Goal: Task Accomplishment & Management: Use online tool/utility

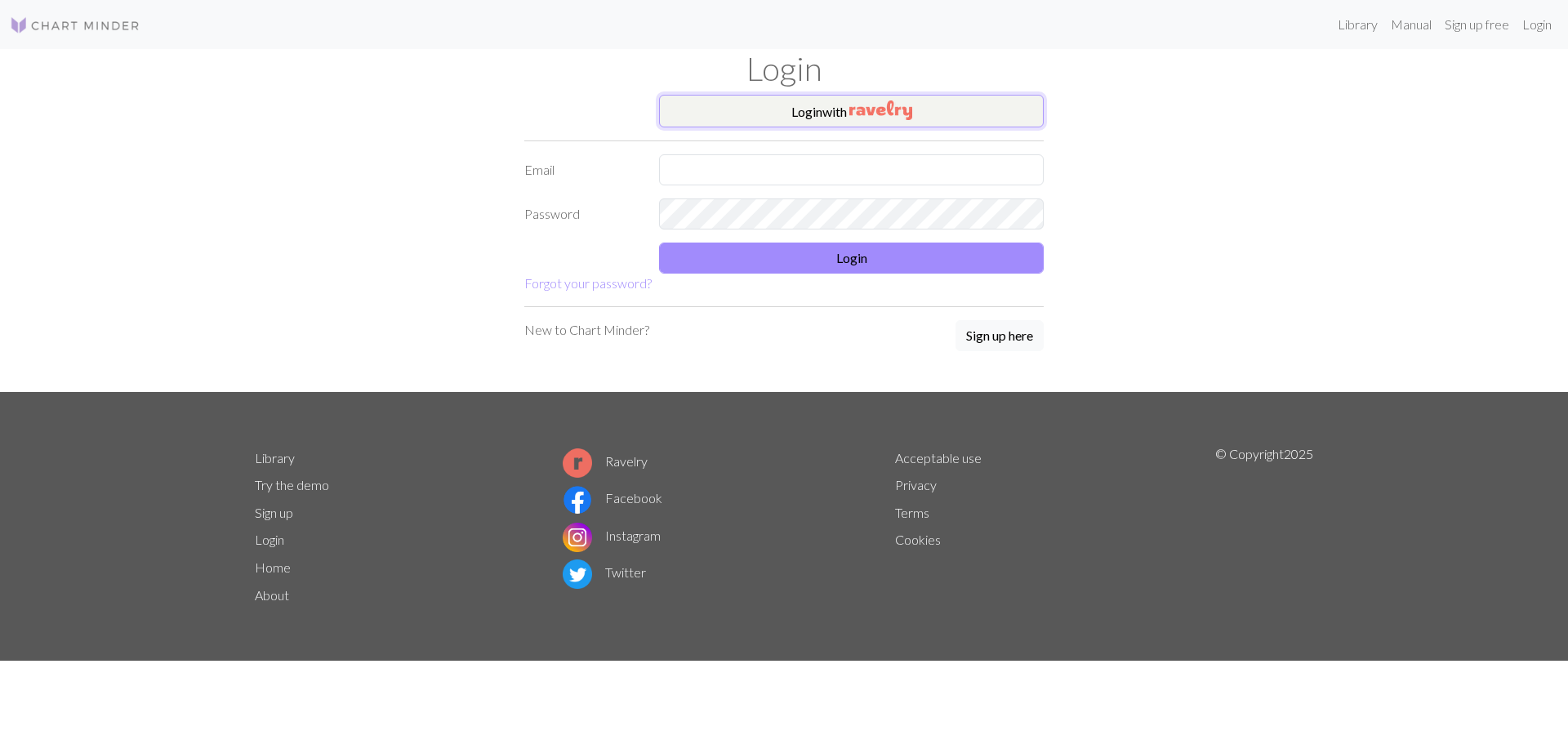
click at [860, 102] on img "button" at bounding box center [880, 110] width 63 height 20
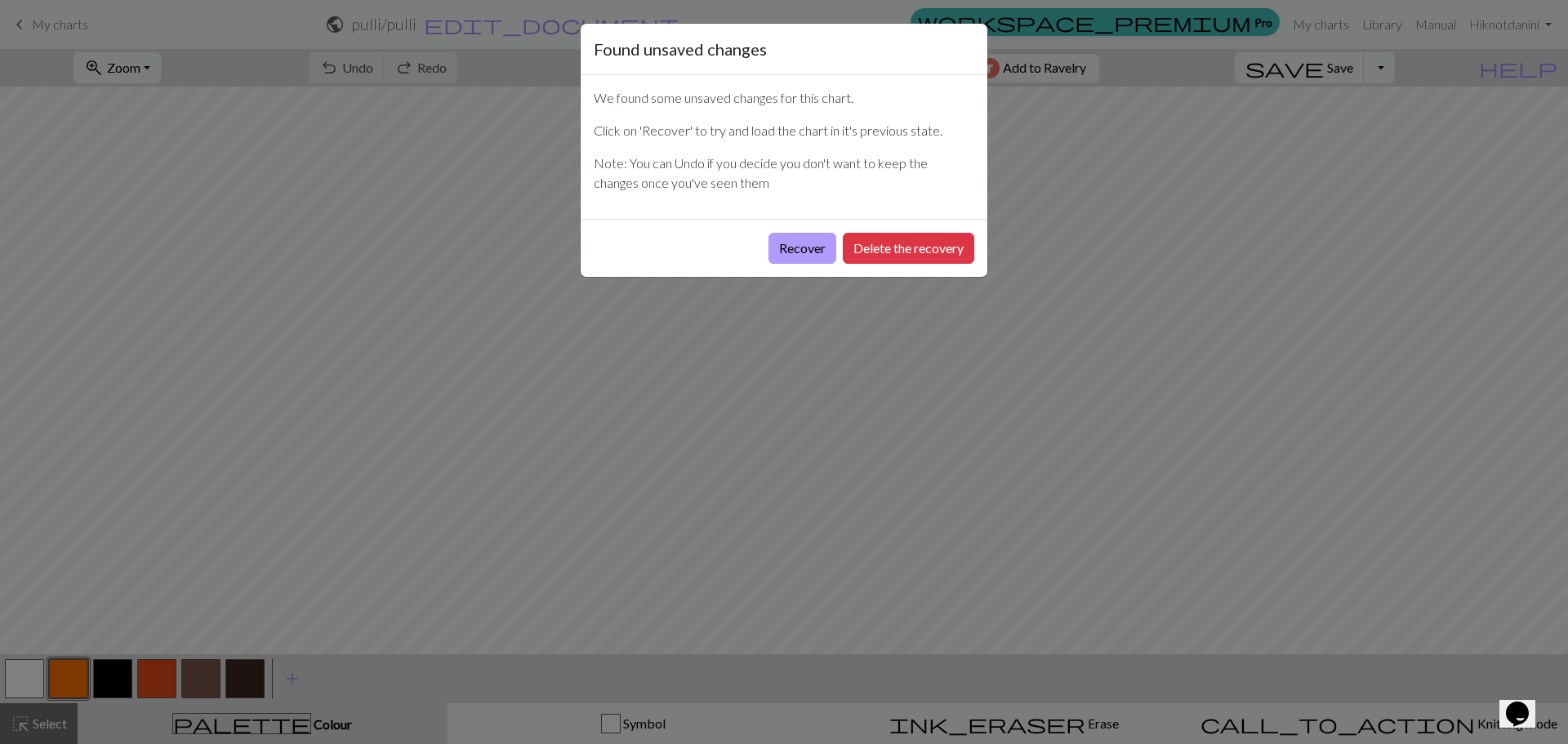
click at [797, 253] on button "Recover" at bounding box center [802, 248] width 68 height 31
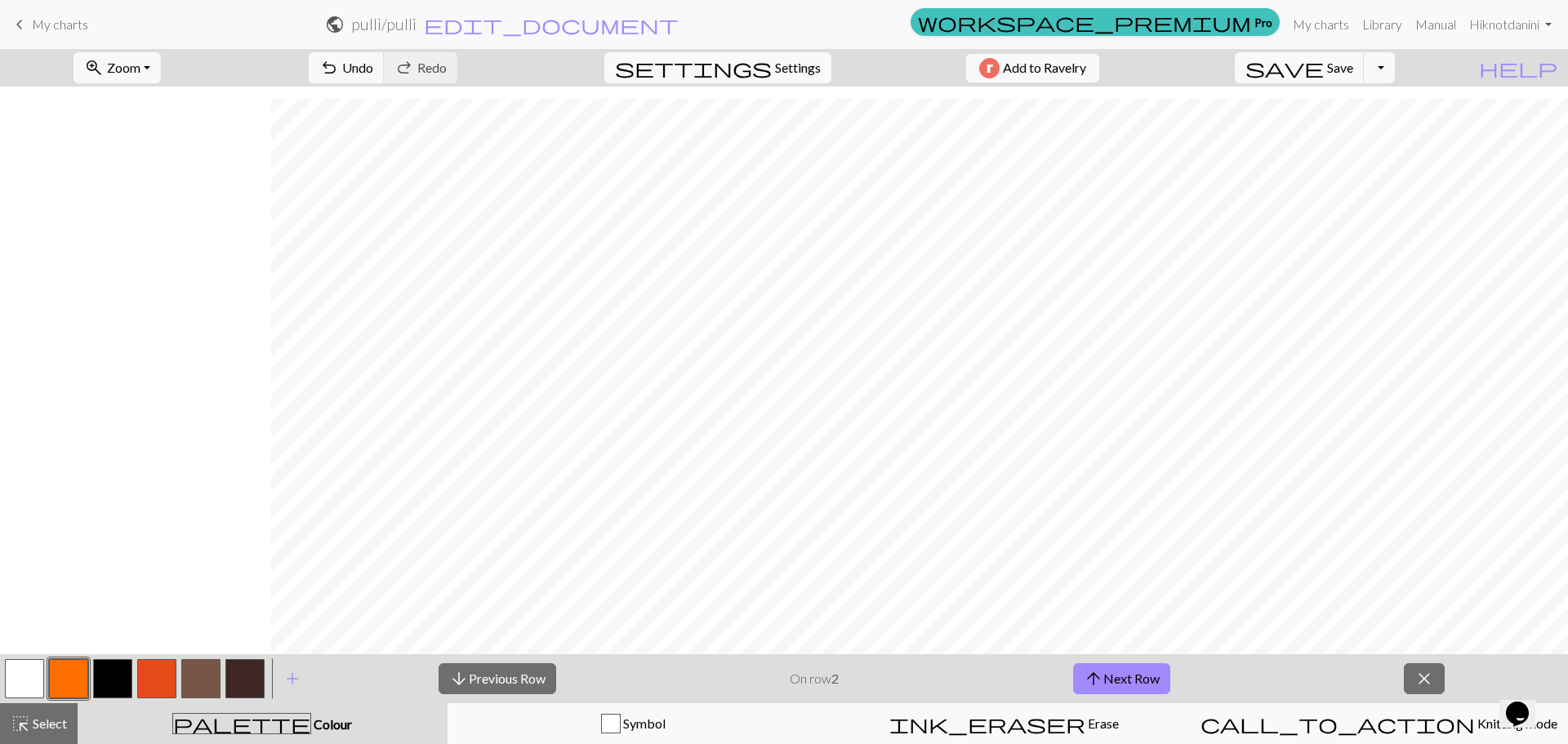
scroll to position [563, 271]
click at [1097, 675] on span "arrow_upward" at bounding box center [1093, 677] width 20 height 23
